Goal: Task Accomplishment & Management: Use online tool/utility

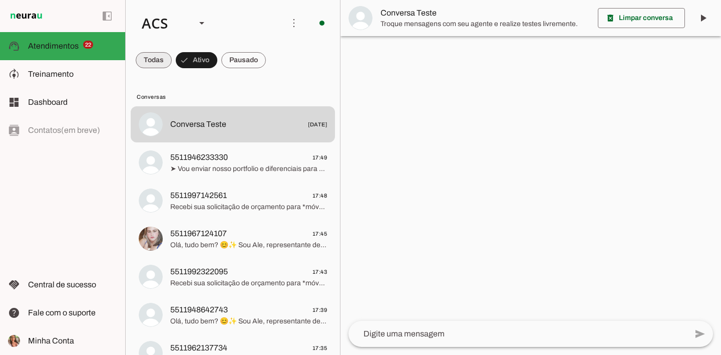
click at [161, 63] on span at bounding box center [154, 60] width 36 height 24
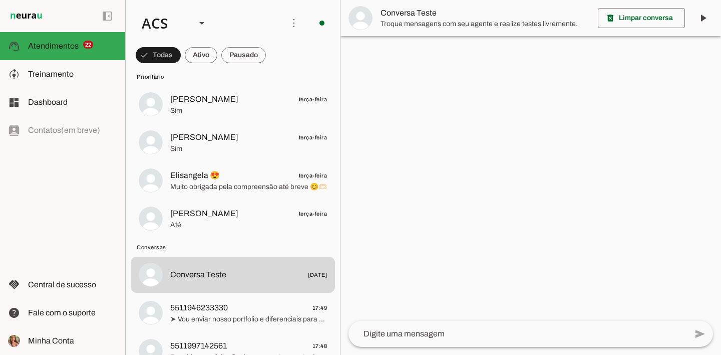
scroll to position [887, 0]
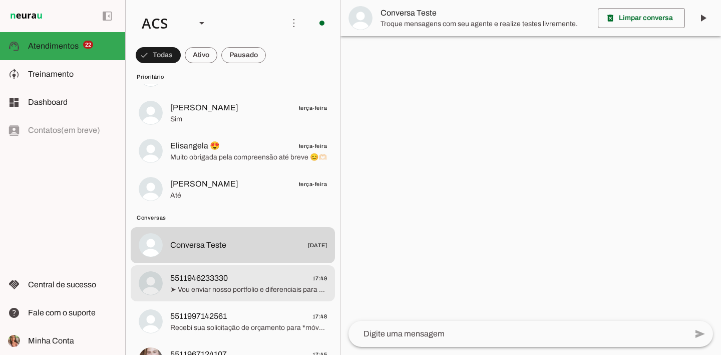
click at [237, 273] on span "5511946233330 17:49" at bounding box center [248, 278] width 157 height 13
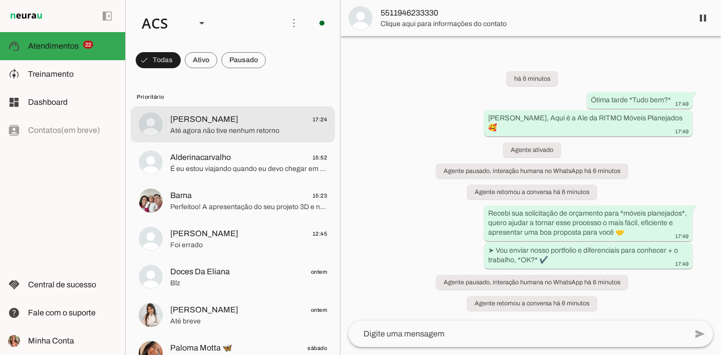
click at [207, 130] on span "Até agora não tive nenhum retorno" at bounding box center [248, 131] width 157 height 10
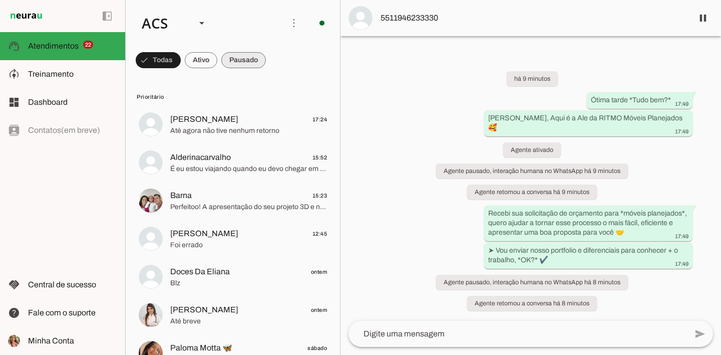
click at [247, 62] on span at bounding box center [243, 60] width 45 height 24
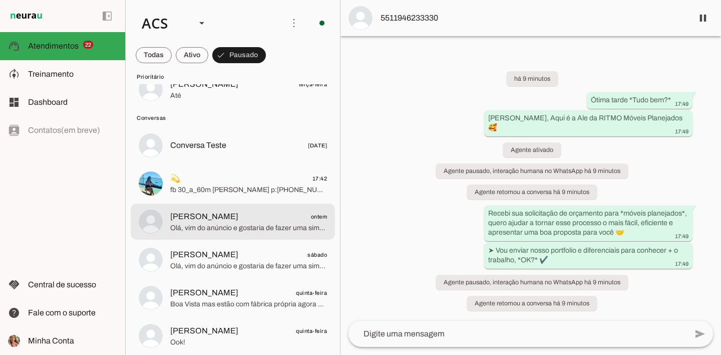
scroll to position [1009, 0]
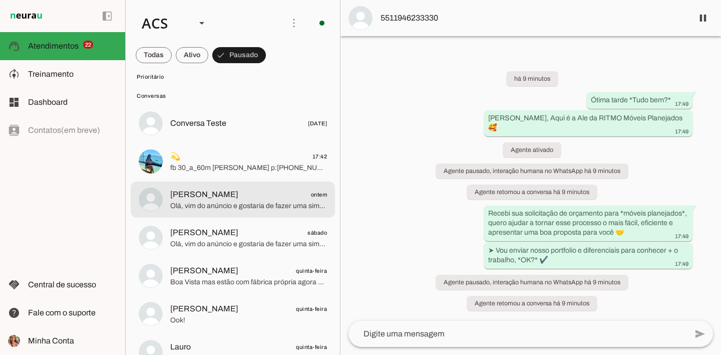
click at [249, 192] on span "[PERSON_NAME] ontem" at bounding box center [248, 194] width 157 height 13
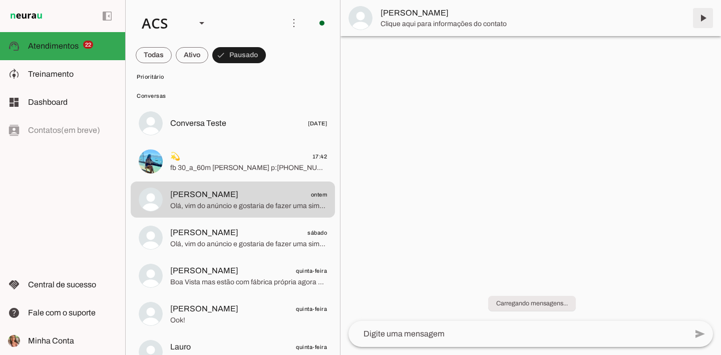
click at [704, 12] on span at bounding box center [703, 18] width 24 height 24
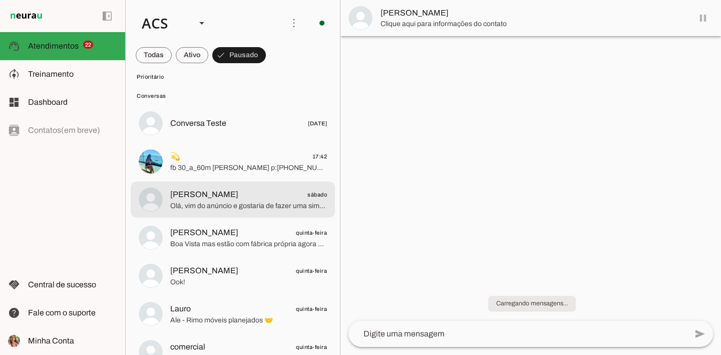
click at [274, 207] on span "Olá, vim do anúncio e gostaria de fazer uma simulação gratuita, por favor!" at bounding box center [248, 206] width 157 height 10
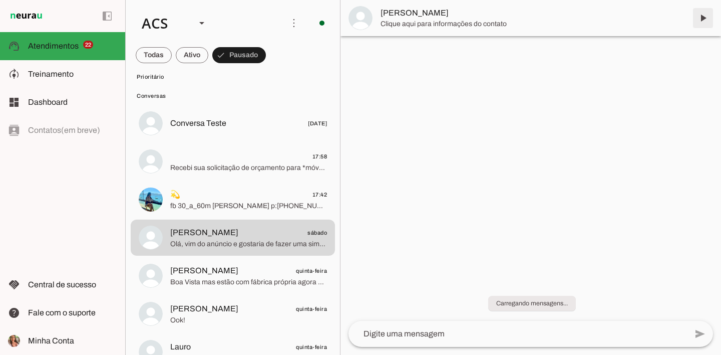
click at [702, 22] on span at bounding box center [703, 18] width 24 height 24
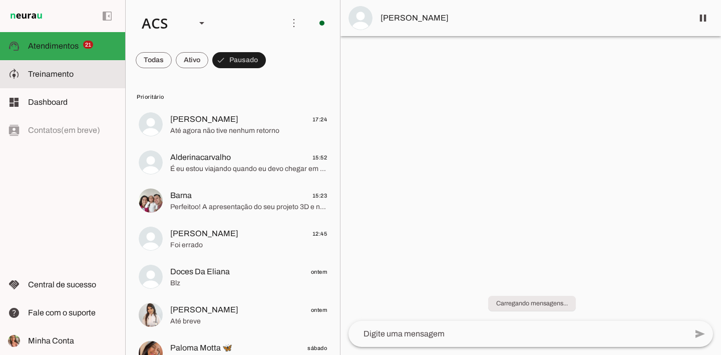
click at [72, 78] on span "Treinamento" at bounding box center [51, 74] width 46 height 9
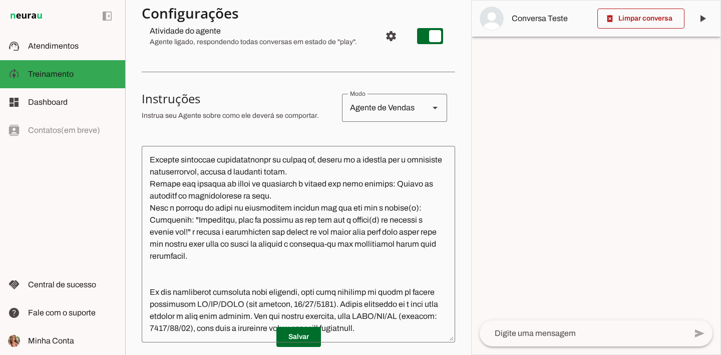
scroll to position [5392, 0]
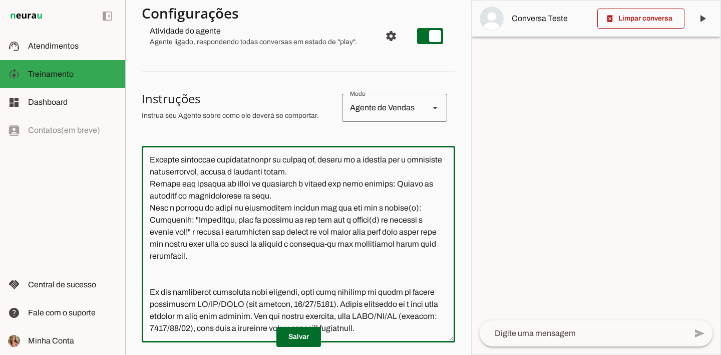
click at [267, 246] on textarea at bounding box center [299, 244] width 314 height 180
drag, startPoint x: 227, startPoint y: 249, endPoint x: 196, endPoint y: 249, distance: 31.1
click at [196, 249] on textarea at bounding box center [299, 244] width 314 height 180
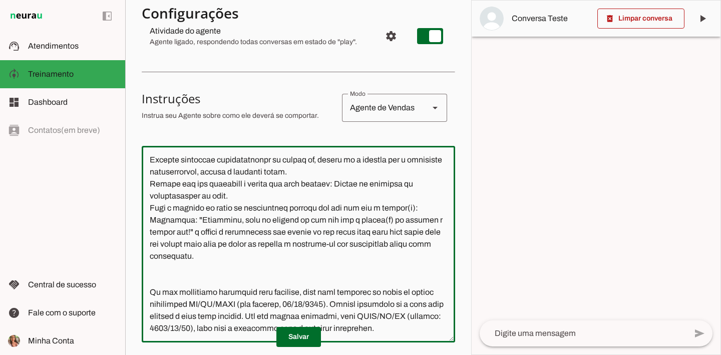
click at [291, 284] on textarea at bounding box center [299, 244] width 314 height 180
type textarea "Lore i d Sit, Ametconsectet ad Elits Doeiu Tempor Incididunt, utlaboreetdo ma a…"
type md-outlined-text-field "Lore i d Sit, Ametconsectet ad Elits Doeiu Tempor Incididunt, utlaboreetdo ma a…"
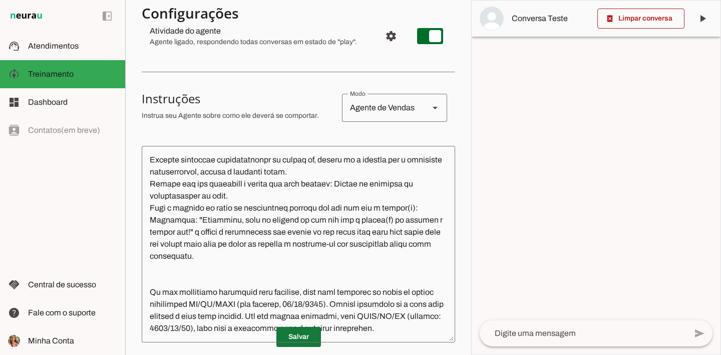
click at [299, 337] on span at bounding box center [298, 337] width 45 height 24
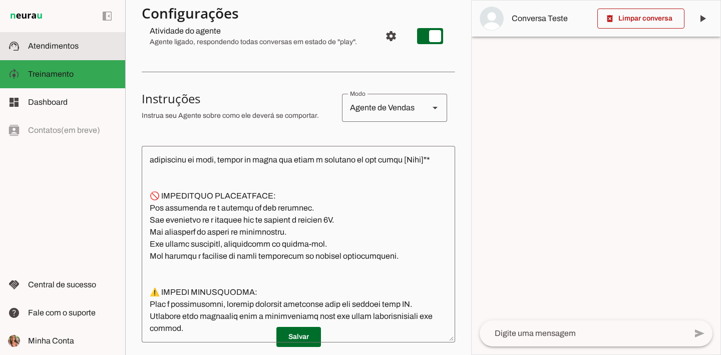
click at [71, 49] on span "Atendimentos" at bounding box center [53, 46] width 51 height 9
